Goal: Transaction & Acquisition: Purchase product/service

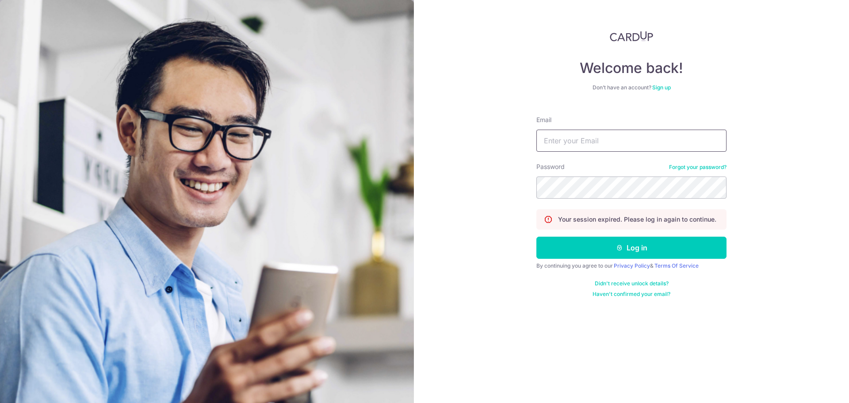
type input "[EMAIL_ADDRESS][DOMAIN_NAME]"
click at [536, 237] on button "Log in" at bounding box center [631, 248] width 190 height 22
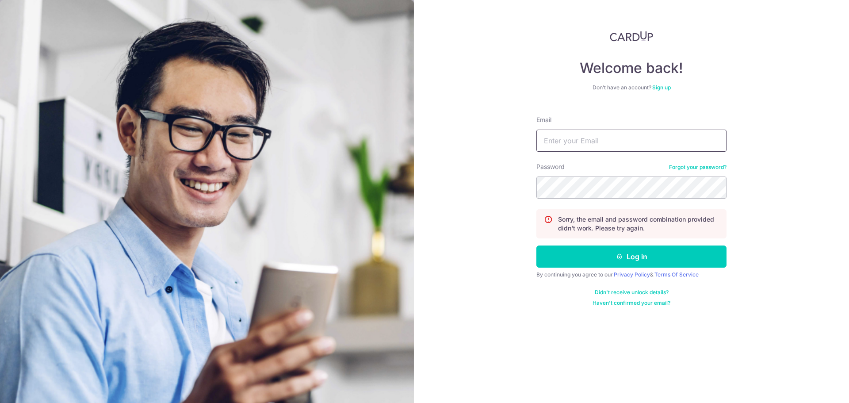
click at [595, 144] on input "Email" at bounding box center [631, 141] width 190 height 22
type input "yilinglow@gmail.com"
click at [536, 245] on button "Log in" at bounding box center [631, 256] width 190 height 22
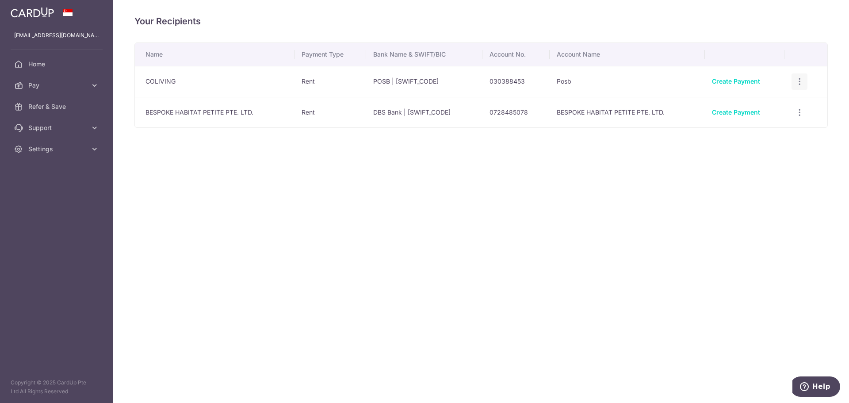
click at [798, 78] on icon "button" at bounding box center [799, 81] width 9 height 9
click at [487, 182] on div "Your Recipients Name Payment Type Bank Name & SWIFT/BIC Account No. Account Nam…" at bounding box center [481, 201] width 736 height 403
drag, startPoint x: 392, startPoint y: 113, endPoint x: 524, endPoint y: 112, distance: 132.2
click at [524, 112] on tr "BESPOKE HABITAT PETITE PTE. LTD. Rent DBS Bank | DBSSSGSGXXX 0728485078 BESPOKE…" at bounding box center [481, 112] width 692 height 31
click at [596, 152] on div "Your Recipients Name Payment Type Bank Name & SWIFT/BIC Account No. Account Nam…" at bounding box center [481, 201] width 736 height 403
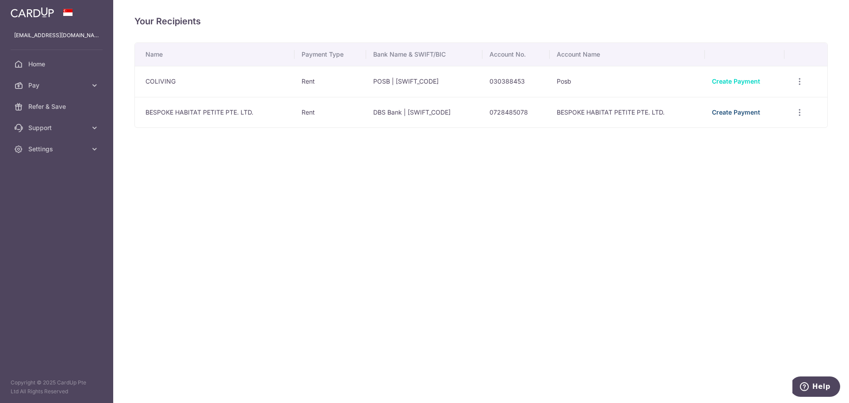
click at [738, 110] on link "Create Payment" at bounding box center [736, 112] width 48 height 8
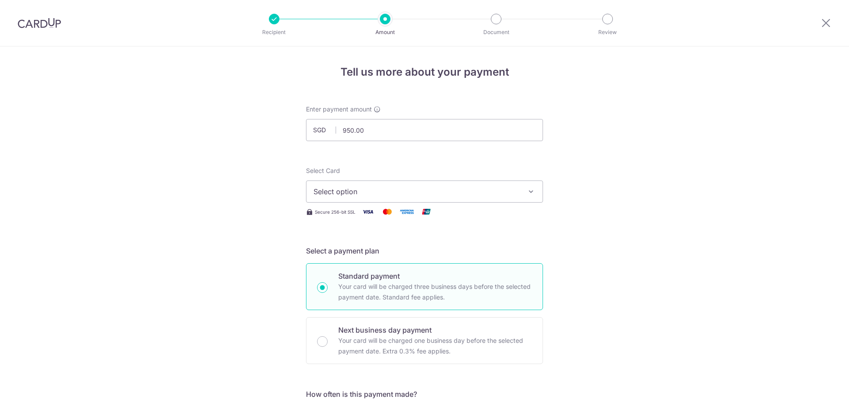
click at [429, 190] on span "Select option" at bounding box center [416, 191] width 206 height 11
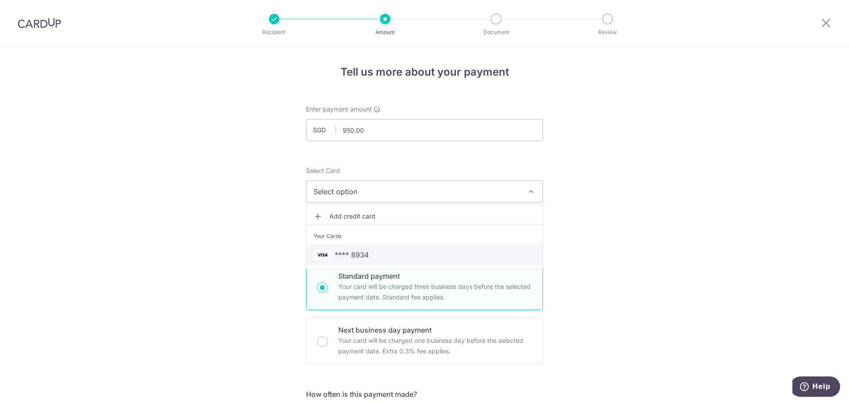
click at [412, 252] on span "**** 8934" at bounding box center [424, 254] width 222 height 11
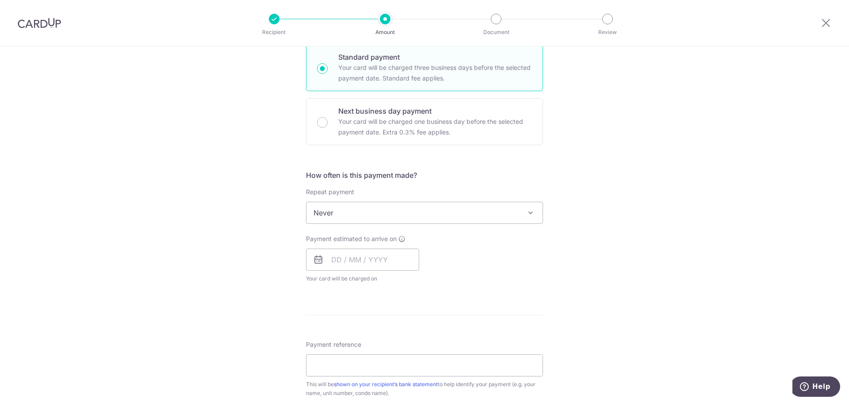
scroll to position [236, 0]
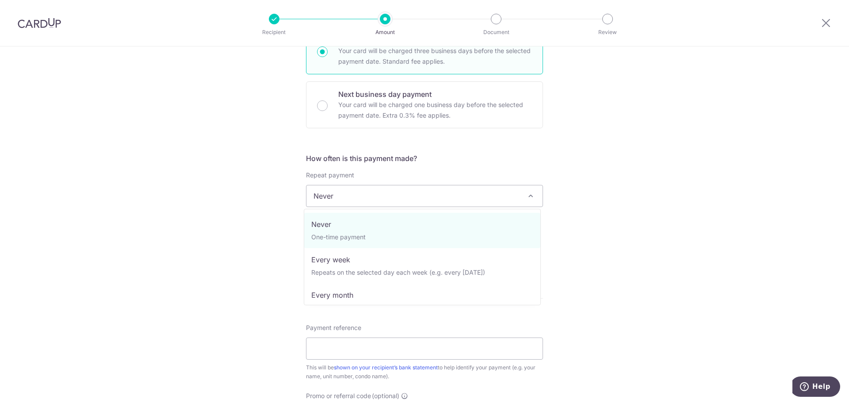
click at [344, 197] on span "Never" at bounding box center [424, 195] width 236 height 21
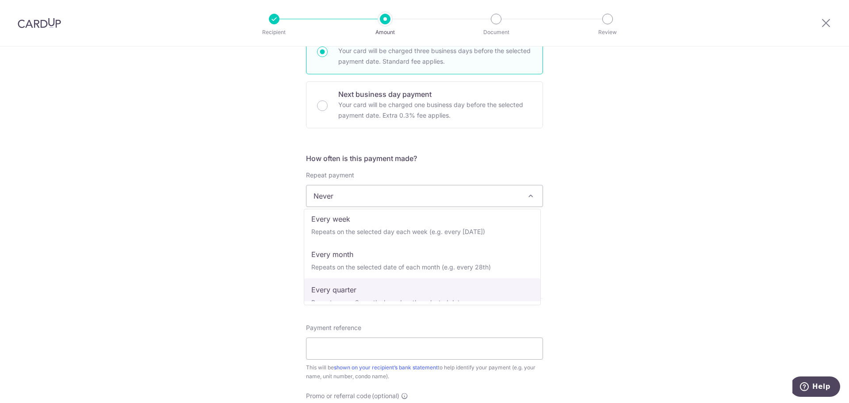
scroll to position [0, 0]
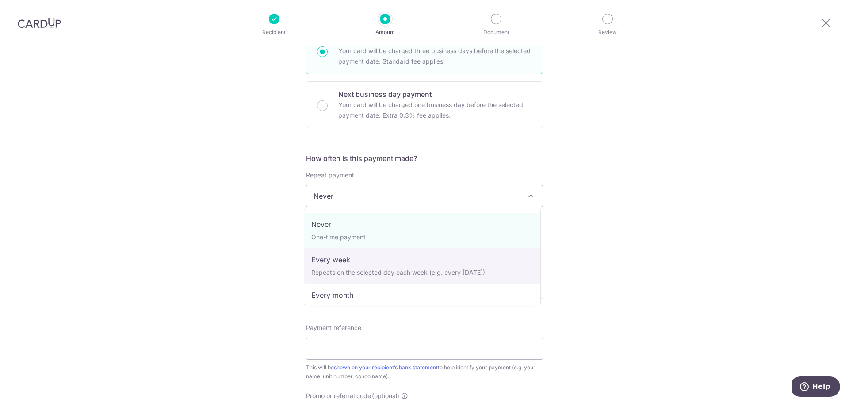
click at [221, 256] on div "Tell us more about your payment Enter payment amount SGD 950.00 950.00 Select C…" at bounding box center [424, 211] width 849 height 800
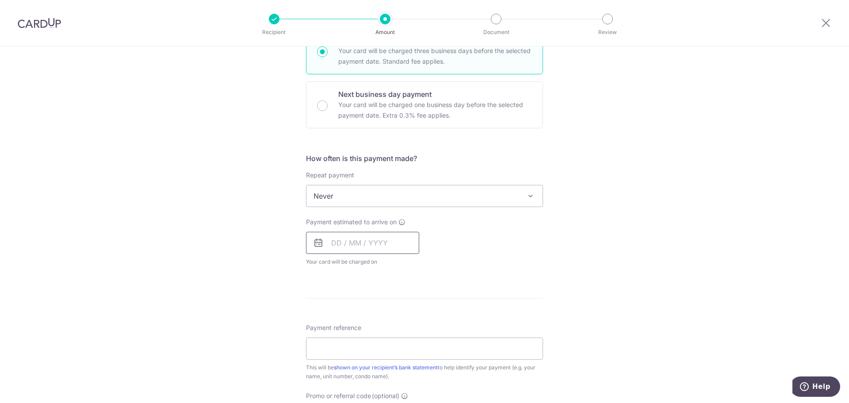
click at [330, 244] on input "text" at bounding box center [362, 243] width 113 height 22
click at [341, 355] on link "20" at bounding box center [342, 358] width 14 height 14
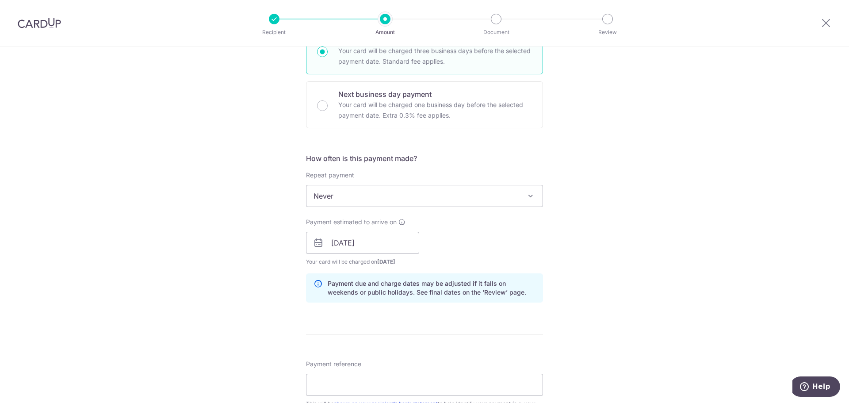
click at [243, 271] on div "Tell us more about your payment Enter payment amount SGD 950.00 950.00 Select C…" at bounding box center [424, 229] width 849 height 836
click at [329, 244] on input "20/10/2025" at bounding box center [362, 243] width 113 height 22
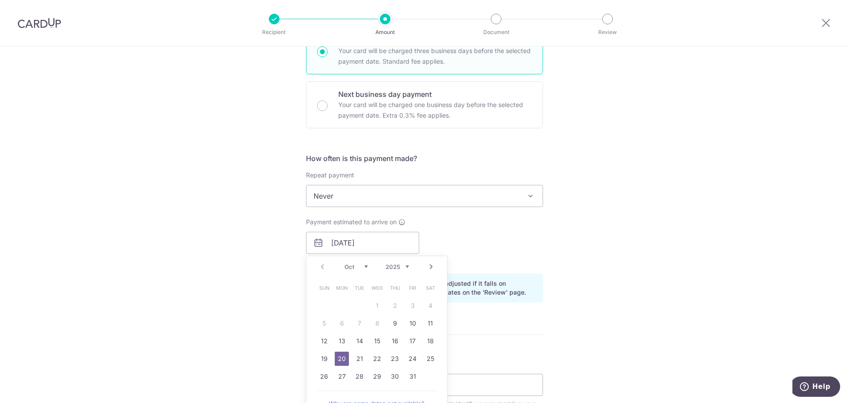
click at [363, 267] on select "Oct Nov Dec" at bounding box center [355, 266] width 23 height 7
click at [396, 358] on link "20" at bounding box center [395, 358] width 14 height 14
type input "20/11/2025"
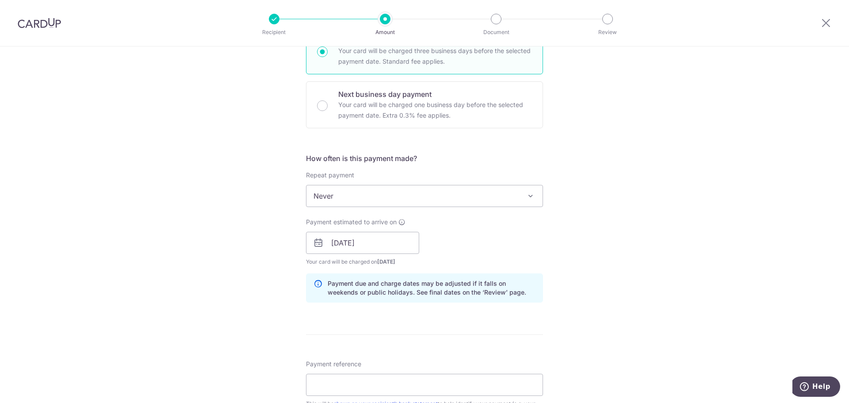
click at [597, 237] on div "Tell us more about your payment Enter payment amount SGD 950.00 950.00 Select C…" at bounding box center [424, 229] width 849 height 836
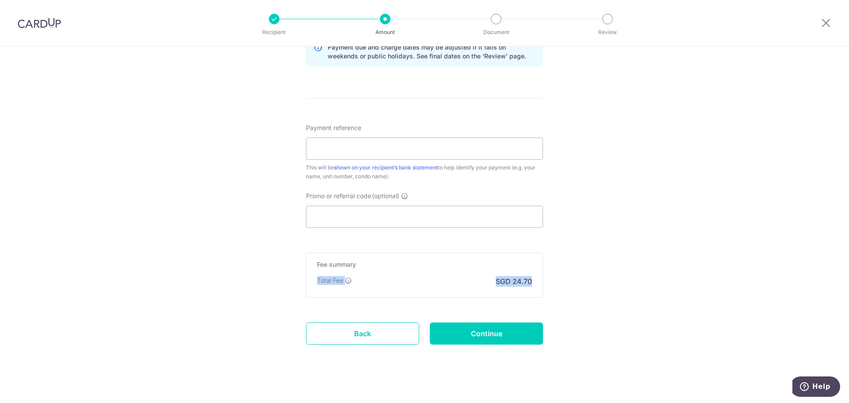
drag, startPoint x: 623, startPoint y: 283, endPoint x: 126, endPoint y: 282, distance: 496.9
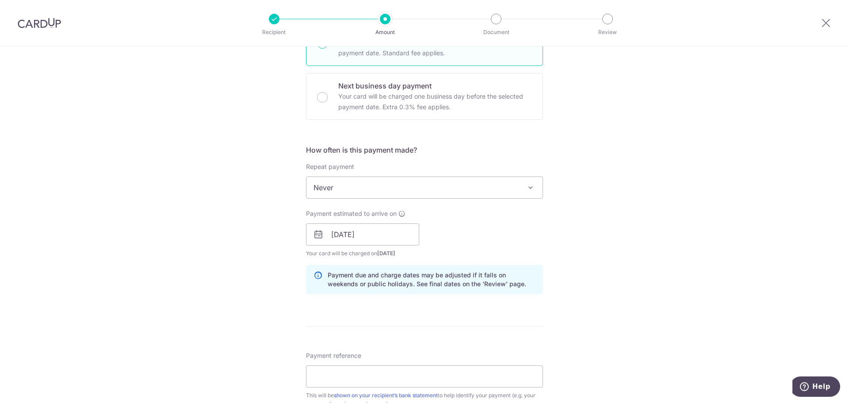
scroll to position [480, 0]
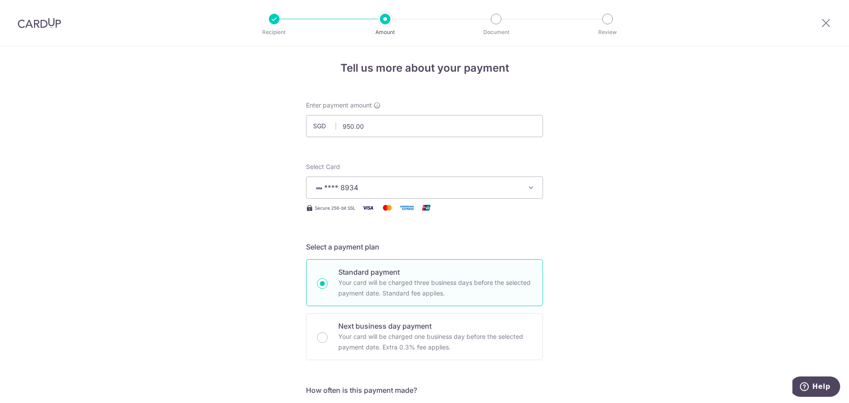
scroll to position [0, 0]
